Goal: Task Accomplishment & Management: Manage account settings

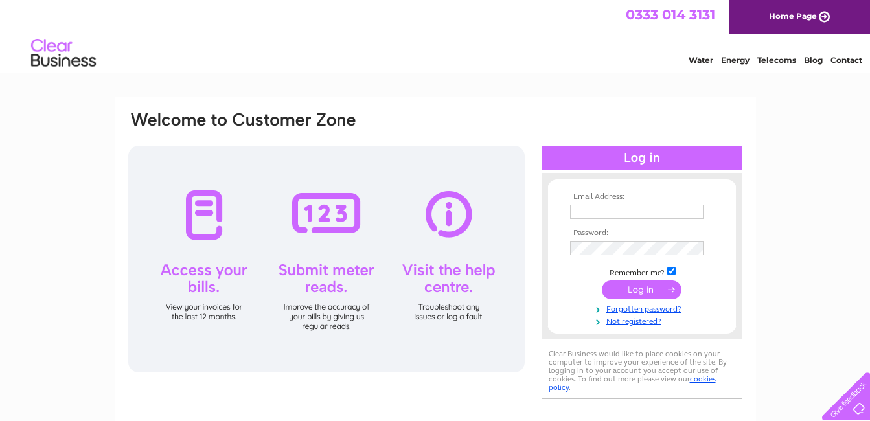
type input "[EMAIL_ADDRESS][DOMAIN_NAME]"
click at [635, 291] on input "submit" at bounding box center [642, 289] width 80 height 18
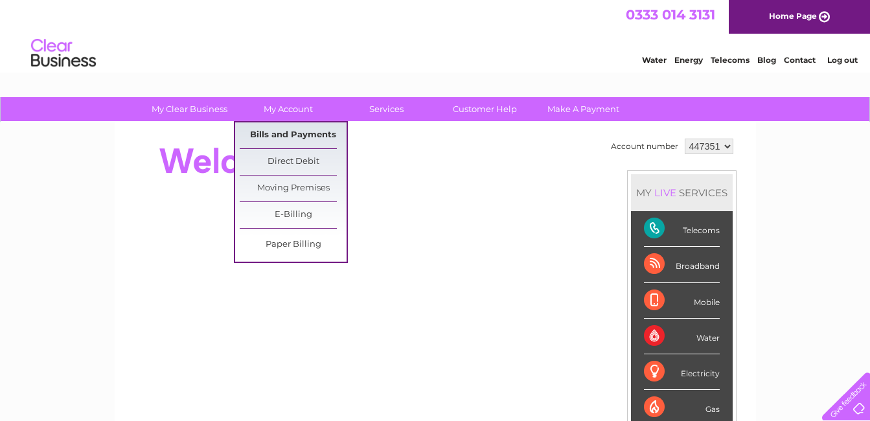
click at [289, 132] on link "Bills and Payments" at bounding box center [293, 135] width 107 height 26
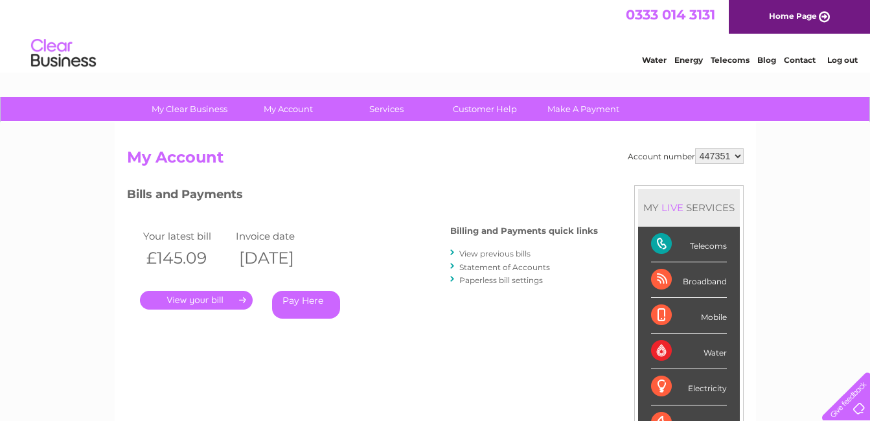
click at [187, 293] on link "." at bounding box center [196, 300] width 113 height 19
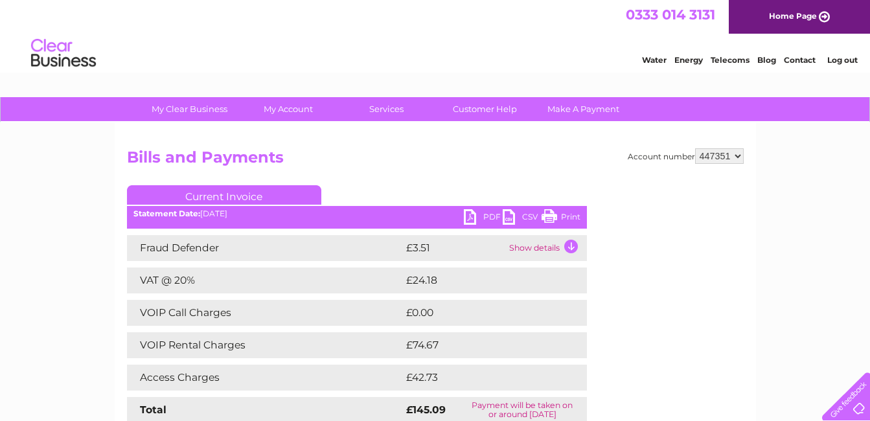
click at [490, 214] on link "PDF" at bounding box center [483, 218] width 39 height 19
